Goal: Task Accomplishment & Management: Complete application form

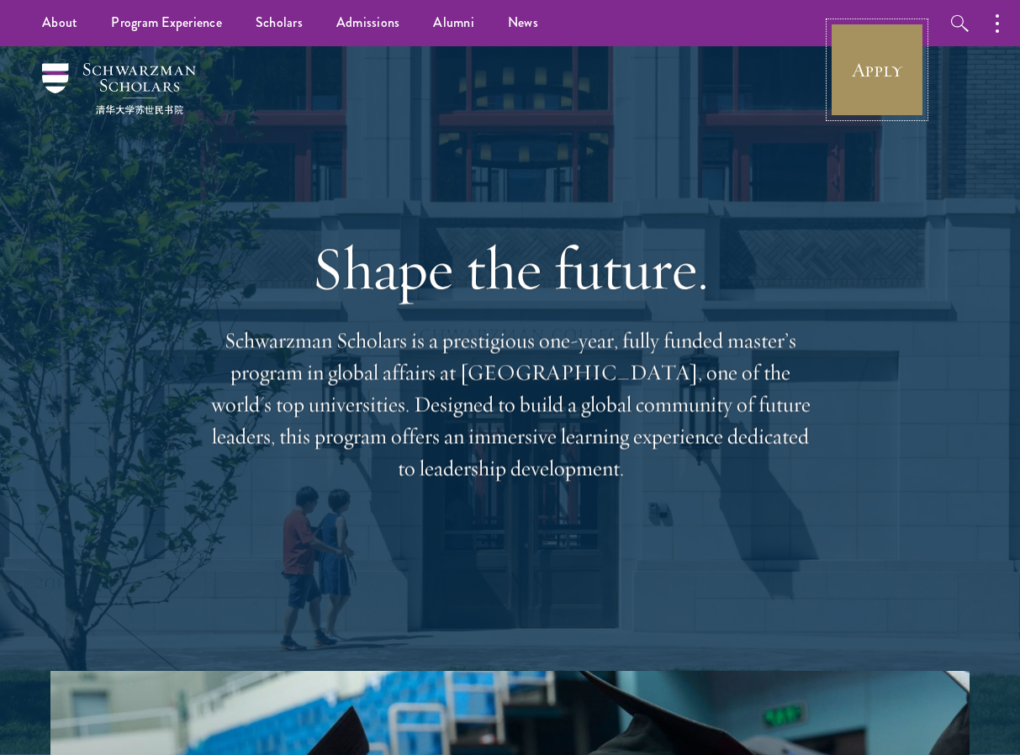
click at [863, 92] on link "Apply" at bounding box center [877, 70] width 94 height 94
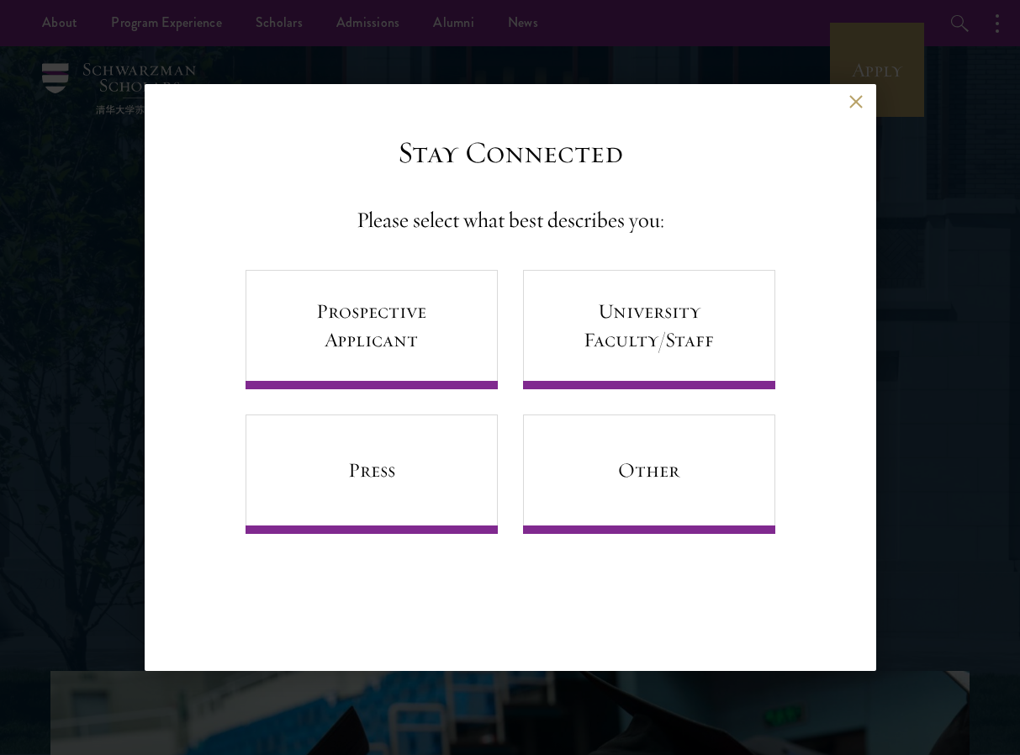
click at [851, 108] on div "Back" at bounding box center [510, 114] width 731 height 40
click at [857, 99] on button at bounding box center [856, 101] width 14 height 14
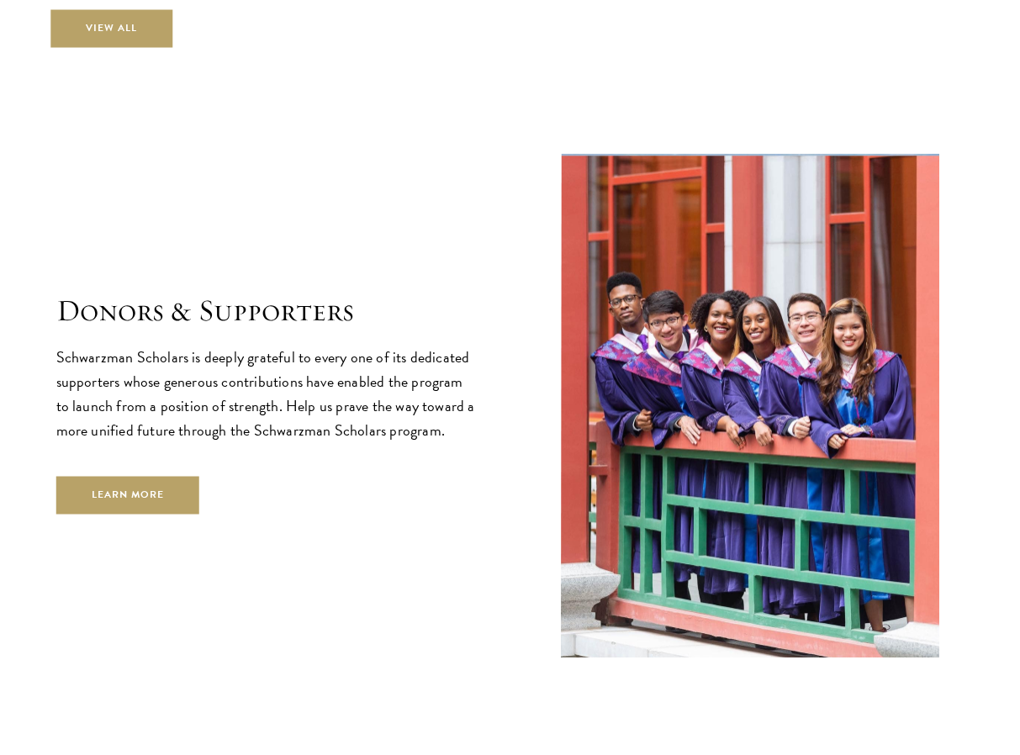
scroll to position [5034, 0]
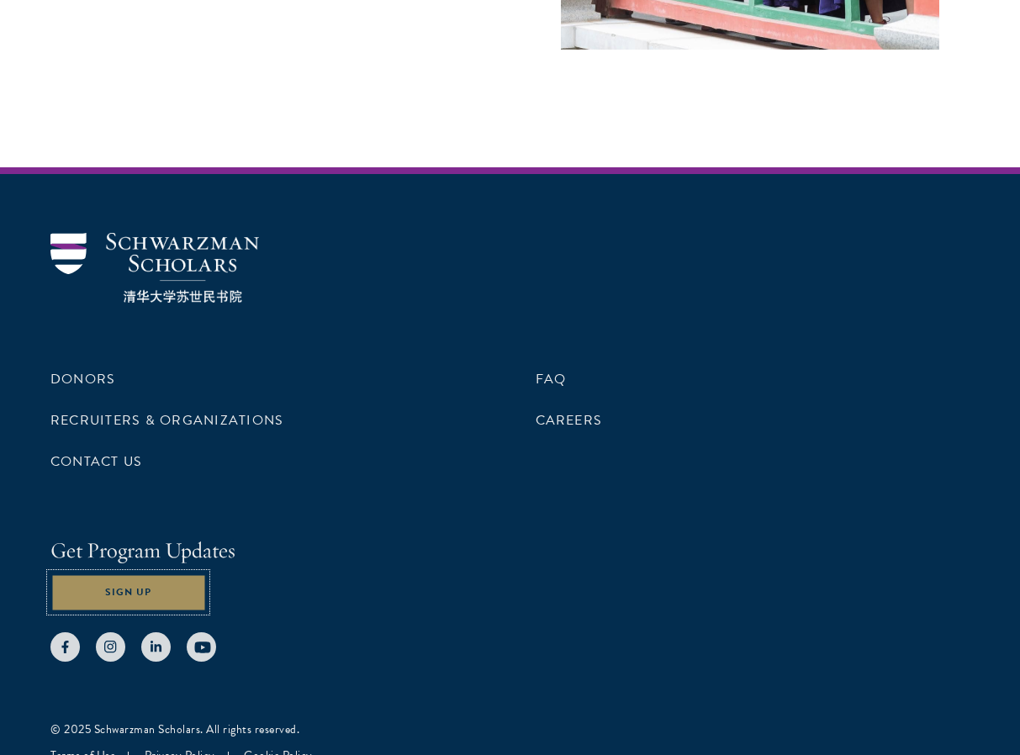
click at [128, 573] on button "Sign Up" at bounding box center [128, 592] width 156 height 38
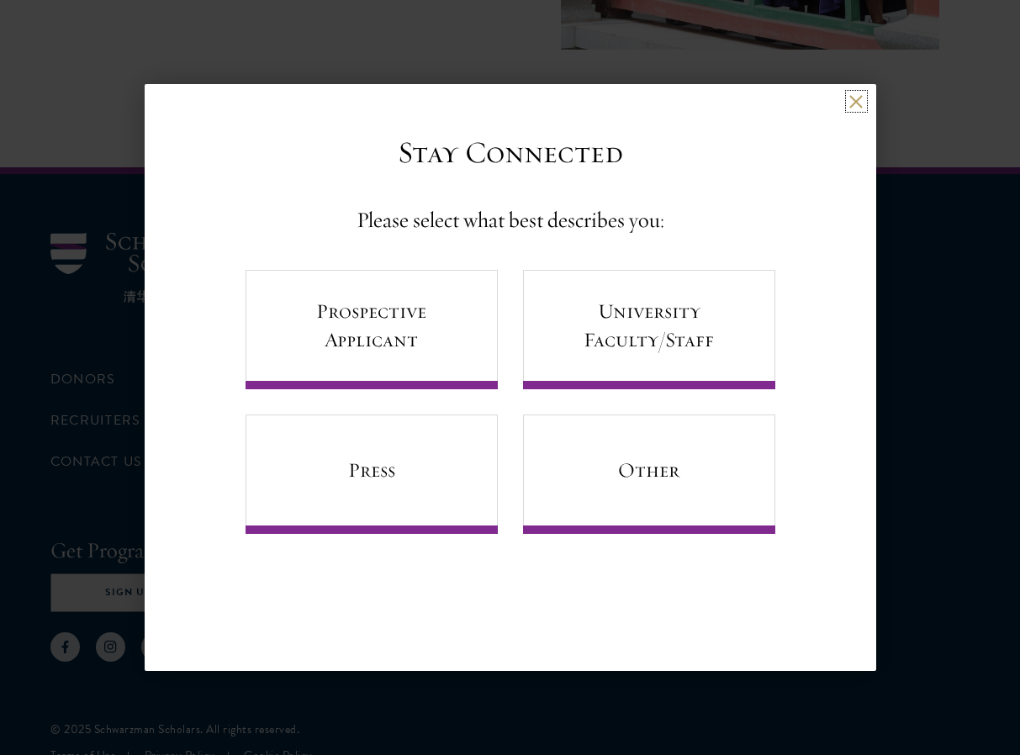
click at [851, 96] on button at bounding box center [856, 101] width 14 height 14
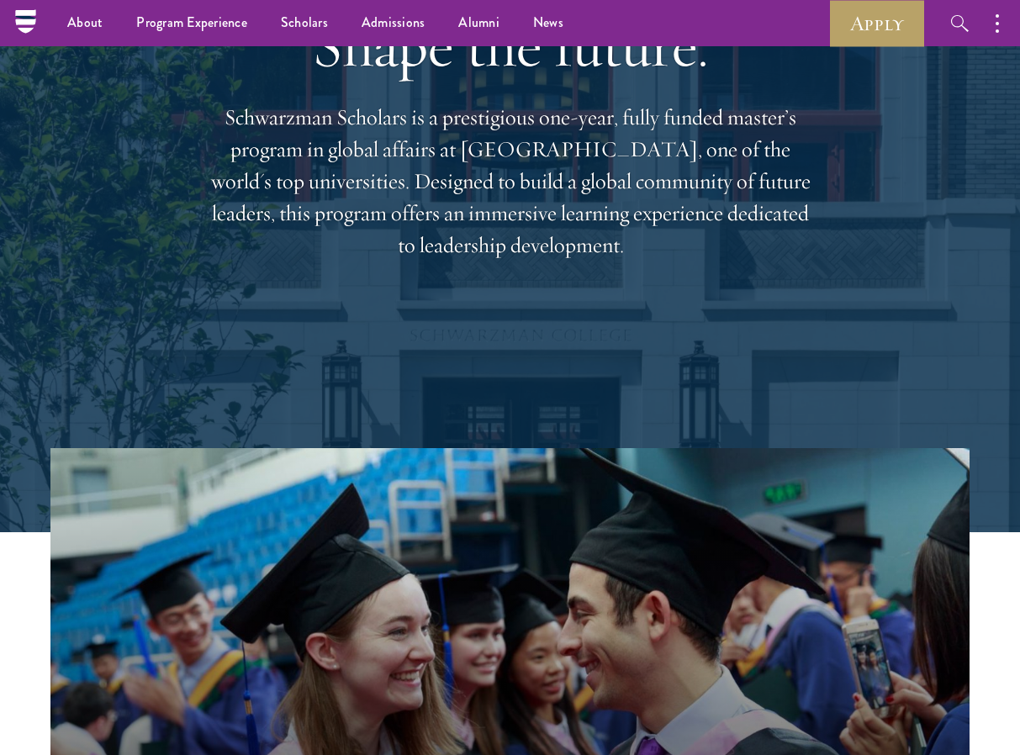
scroll to position [0, 0]
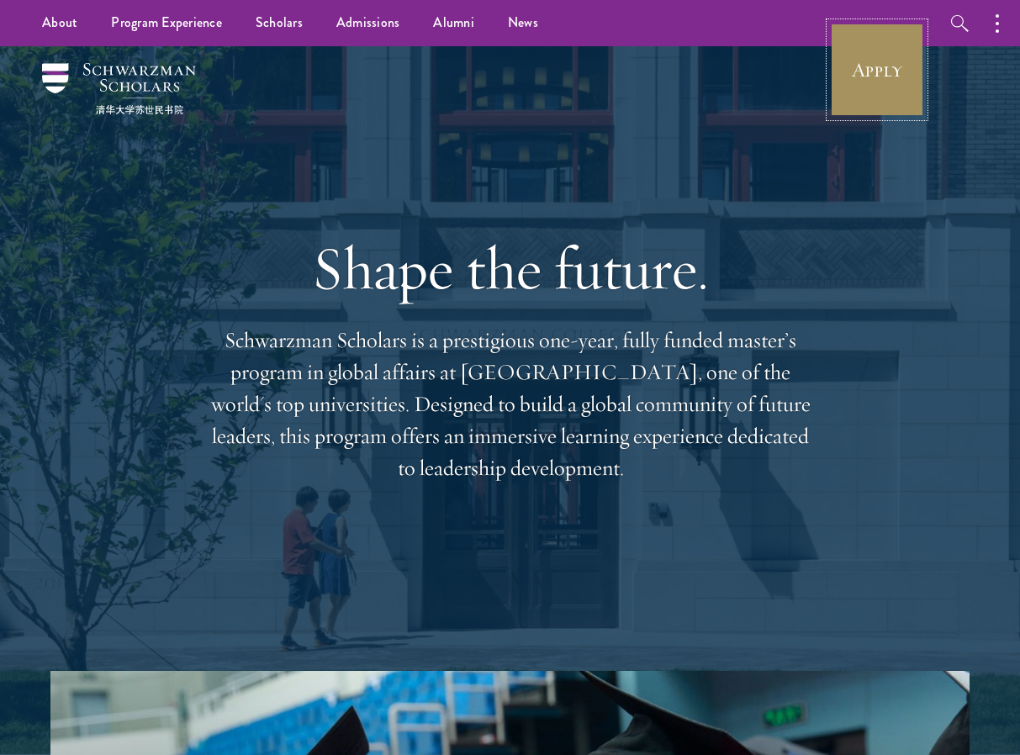
click at [875, 61] on link "Apply" at bounding box center [877, 70] width 94 height 94
